Goal: Obtain resource: Obtain resource

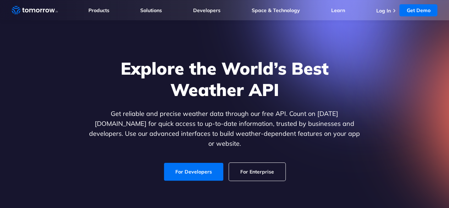
scroll to position [20, 0]
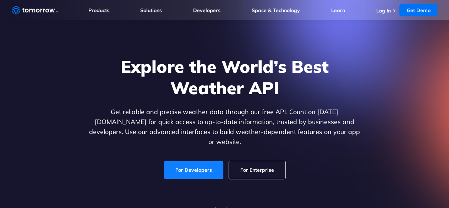
click at [210, 161] on link "For Developers" at bounding box center [193, 170] width 59 height 18
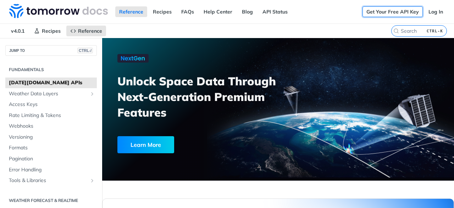
click at [406, 12] on link "Get Your Free API Key" at bounding box center [393, 11] width 60 height 11
click at [432, 12] on link "Log In" at bounding box center [436, 11] width 22 height 11
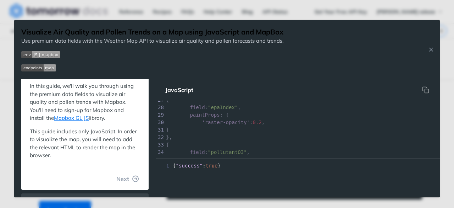
scroll to position [199, 0]
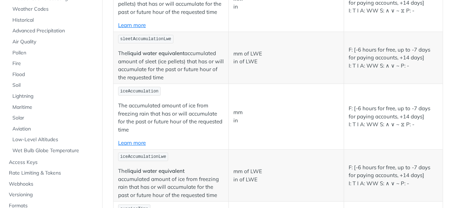
scroll to position [2255, 0]
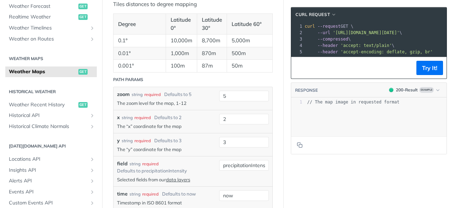
scroll to position [794, 0]
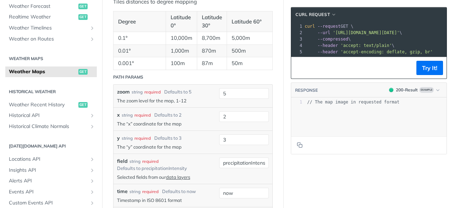
click at [80, 72] on span "get" at bounding box center [82, 72] width 9 height 6
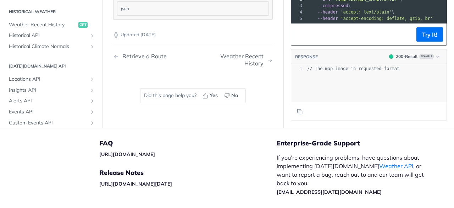
scroll to position [1258, 0]
